Goal: Check status: Check status

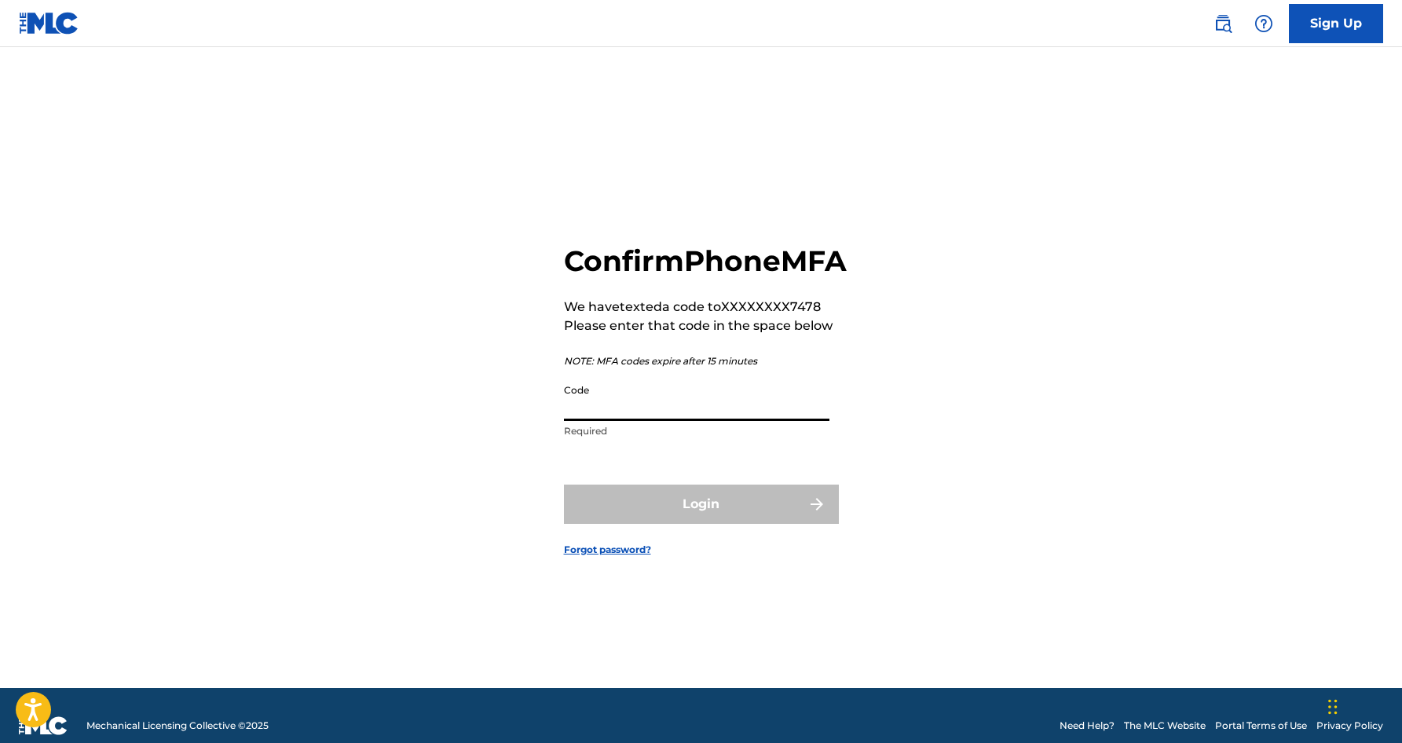
click at [756, 421] on input "Code" at bounding box center [696, 398] width 265 height 45
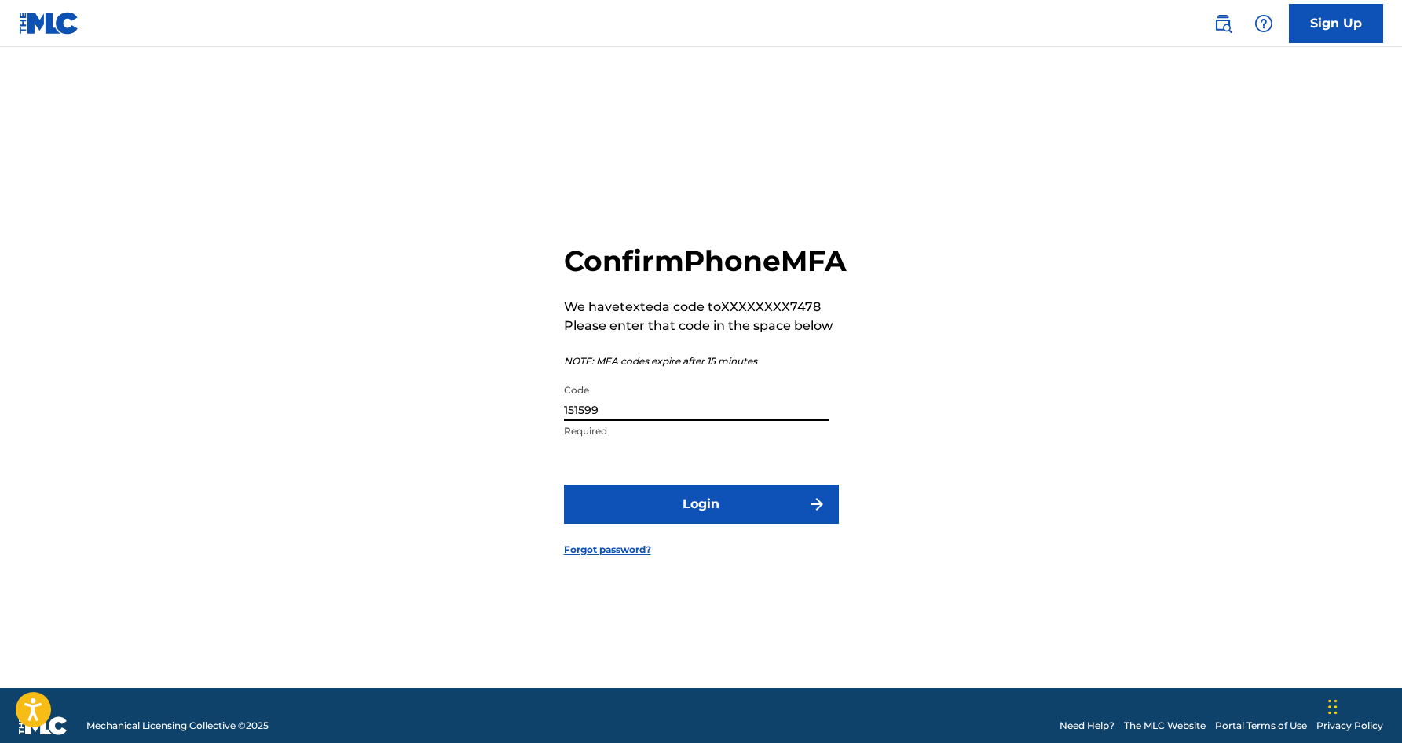
type input "151599"
click at [564, 485] on button "Login" at bounding box center [701, 504] width 275 height 39
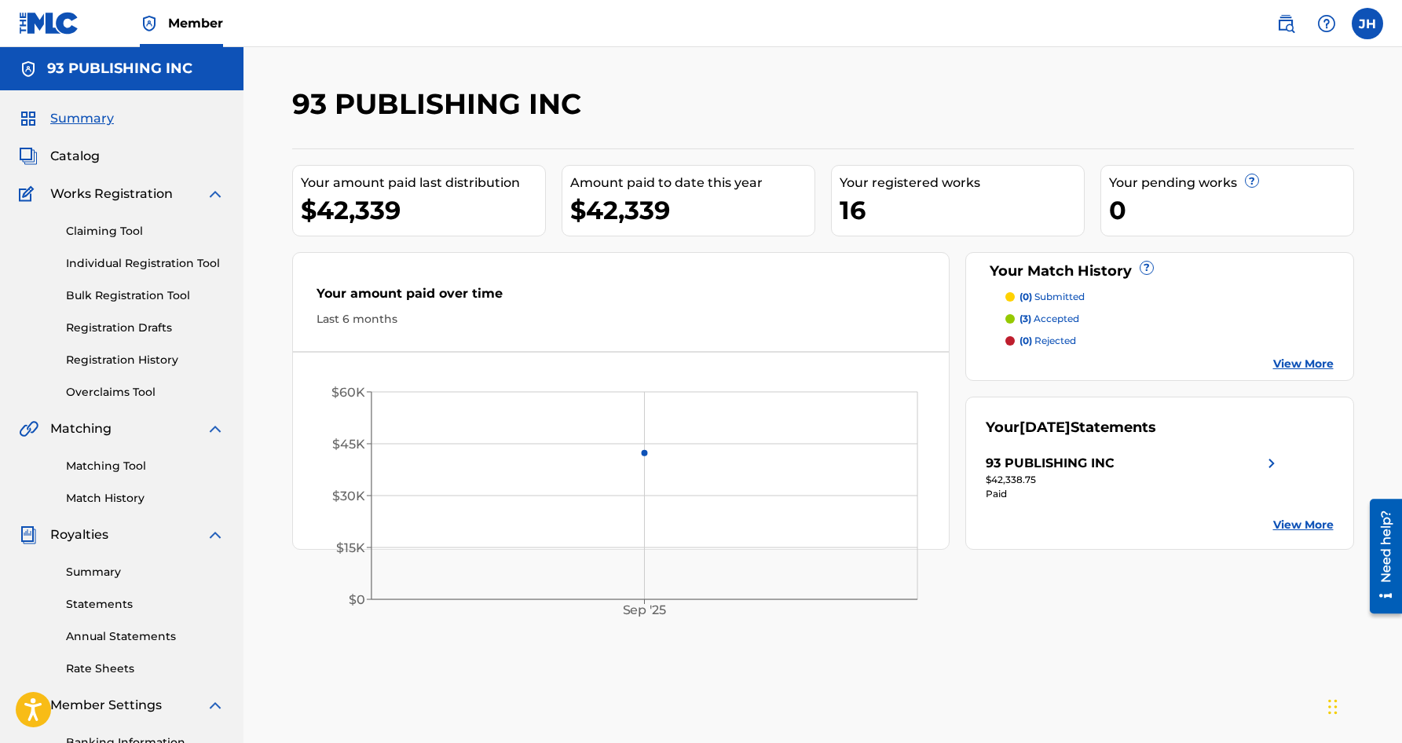
click at [1283, 521] on link "View More" at bounding box center [1303, 525] width 60 height 16
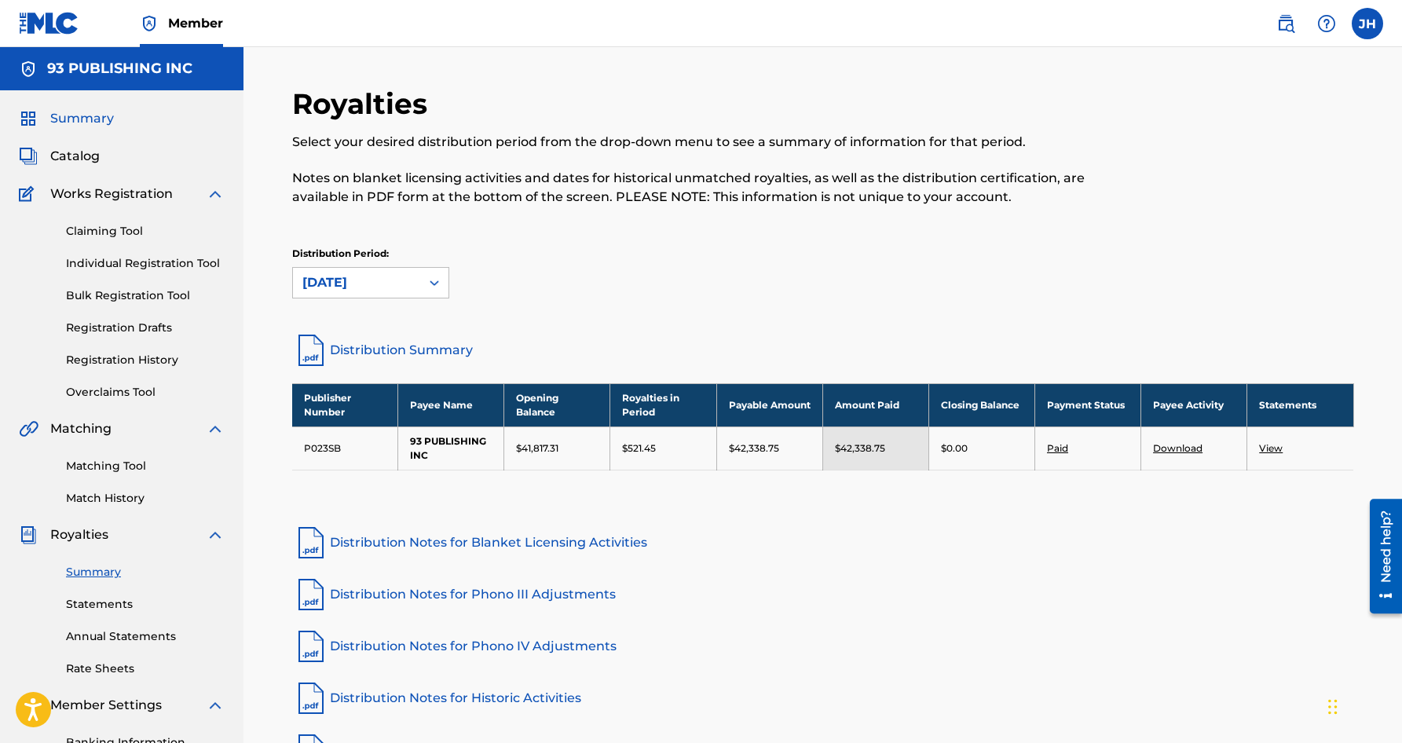
click at [68, 115] on span "Summary" at bounding box center [82, 118] width 64 height 19
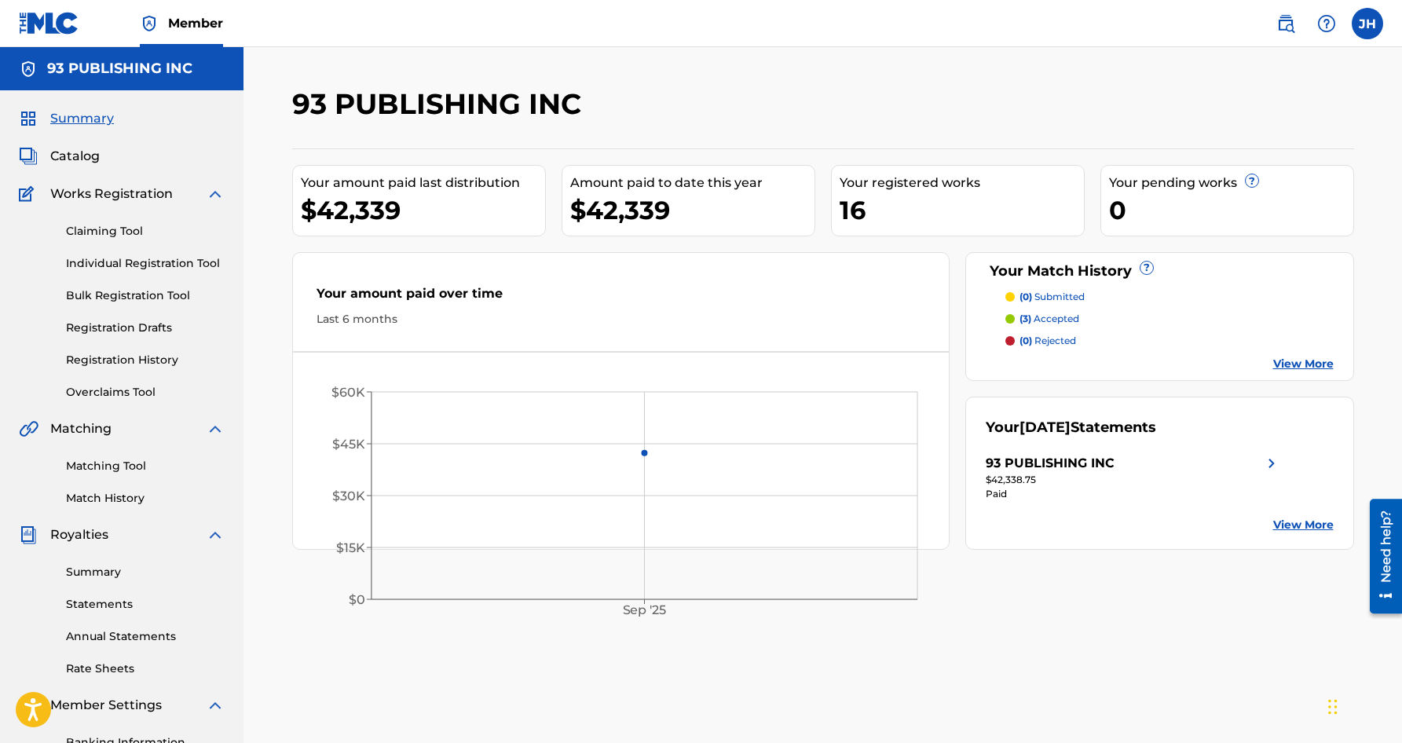
click at [1299, 522] on link "View More" at bounding box center [1303, 525] width 60 height 16
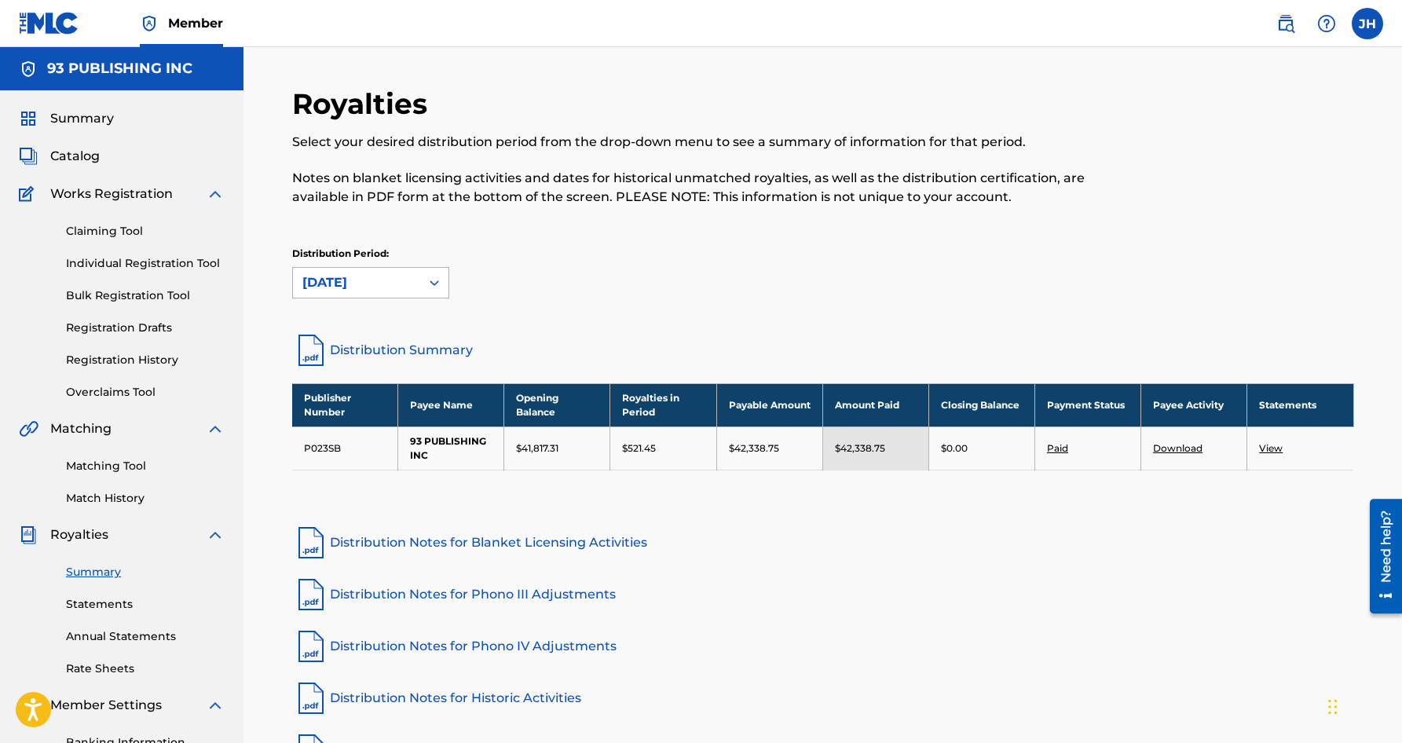
click at [390, 273] on div "[DATE]" at bounding box center [356, 283] width 127 height 30
click at [599, 303] on div "Distribution Period: [DATE]" at bounding box center [823, 280] width 1062 height 66
